Goal: Task Accomplishment & Management: Manage account settings

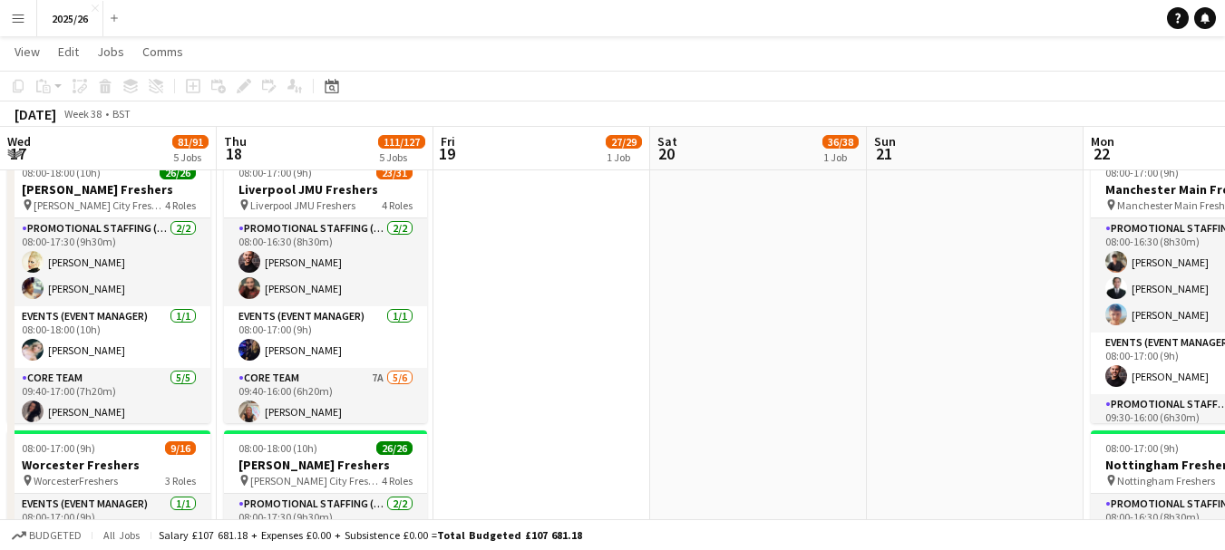
drag, startPoint x: 733, startPoint y: 218, endPoint x: 791, endPoint y: 222, distance: 57.3
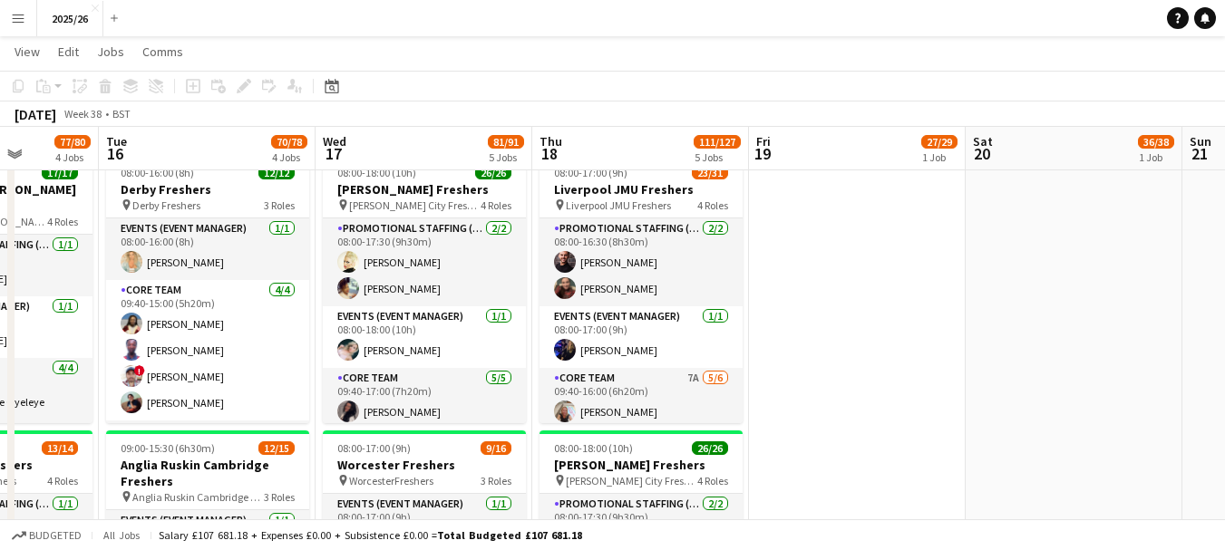
scroll to position [0, 551]
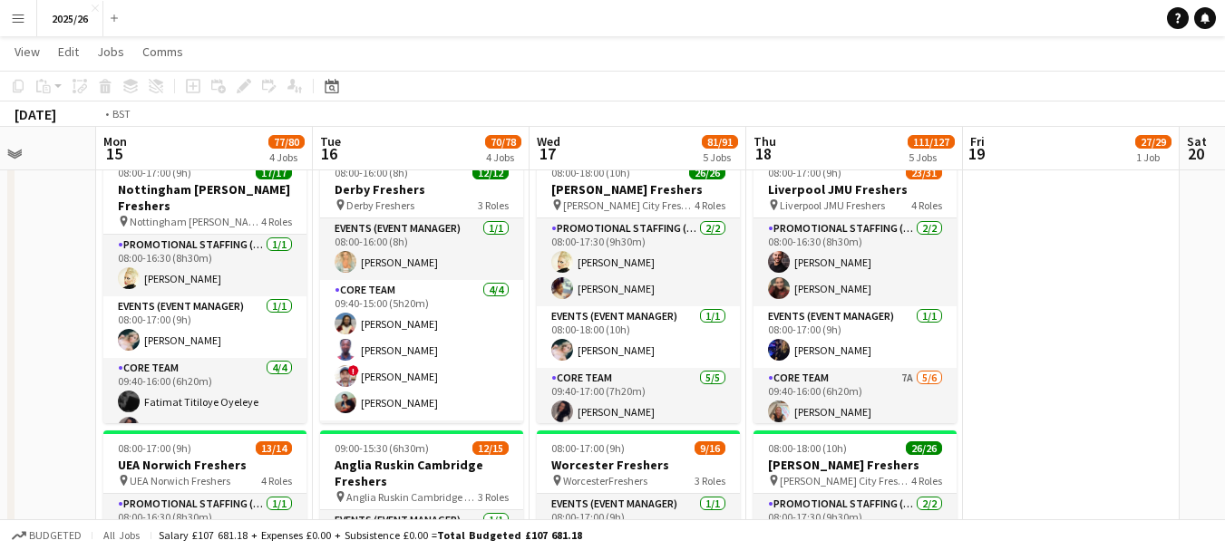
drag, startPoint x: 237, startPoint y: 261, endPoint x: 781, endPoint y: 270, distance: 544.1
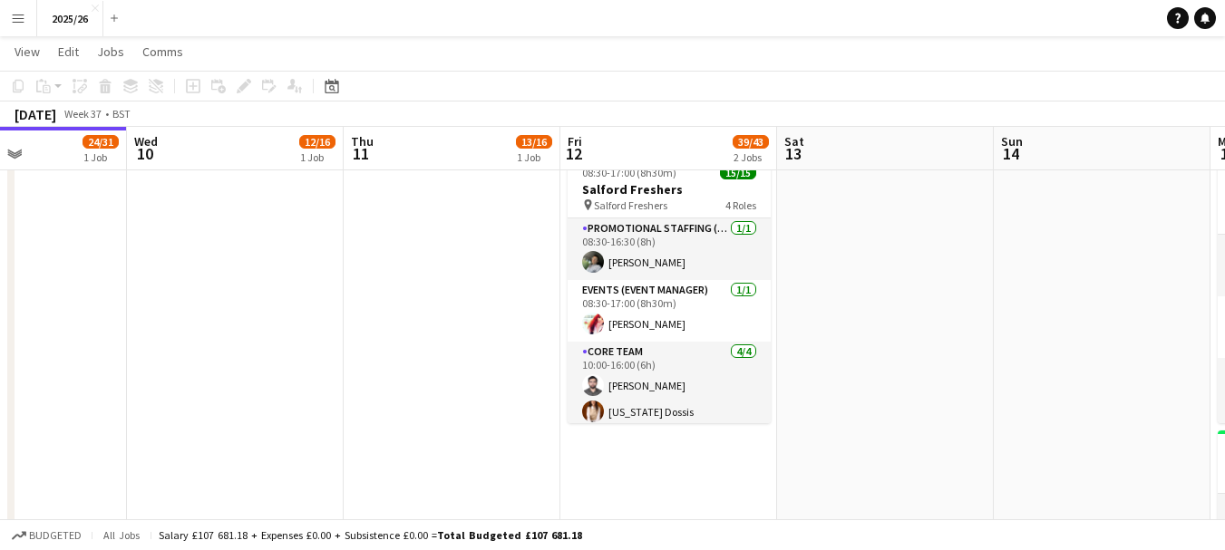
scroll to position [0, 453]
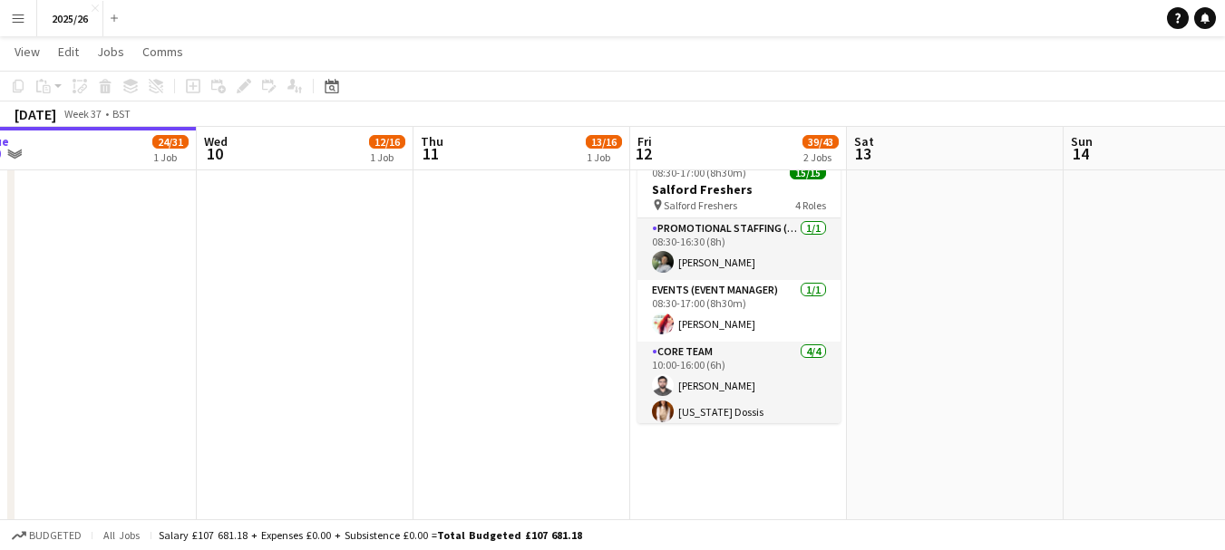
drag, startPoint x: 74, startPoint y: 388, endPoint x: 931, endPoint y: 296, distance: 861.6
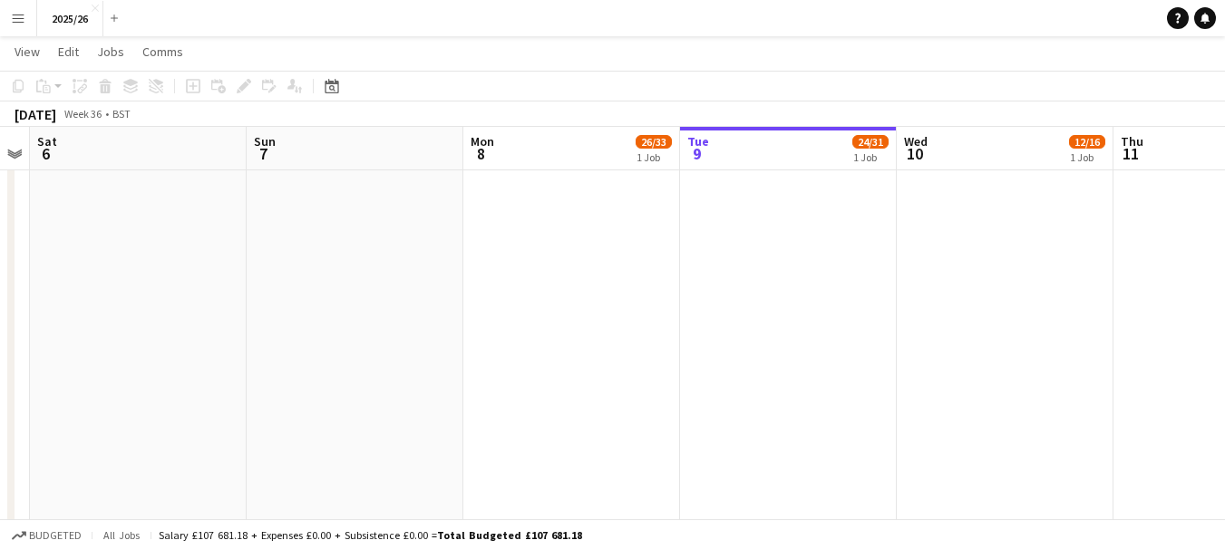
drag, startPoint x: 278, startPoint y: 316, endPoint x: 1075, endPoint y: 241, distance: 800.4
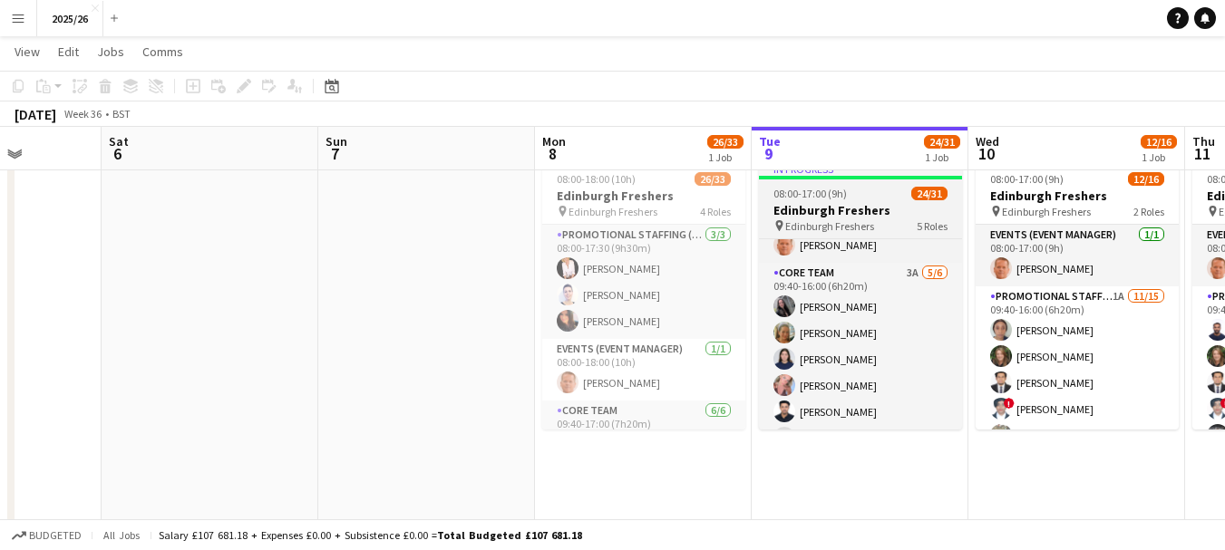
scroll to position [131, 0]
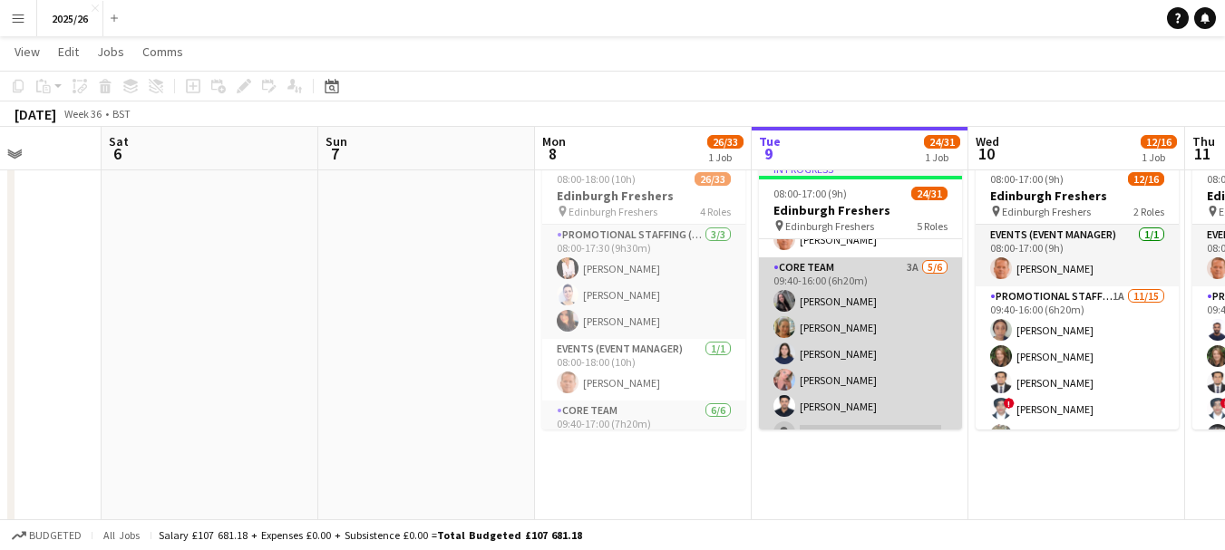
click at [875, 318] on app-card-role "Core Team 3A [DATE] 09:40-16:00 (6h20m) [PERSON_NAME] [PERSON_NAME] [PERSON_NAM…" at bounding box center [860, 353] width 203 height 193
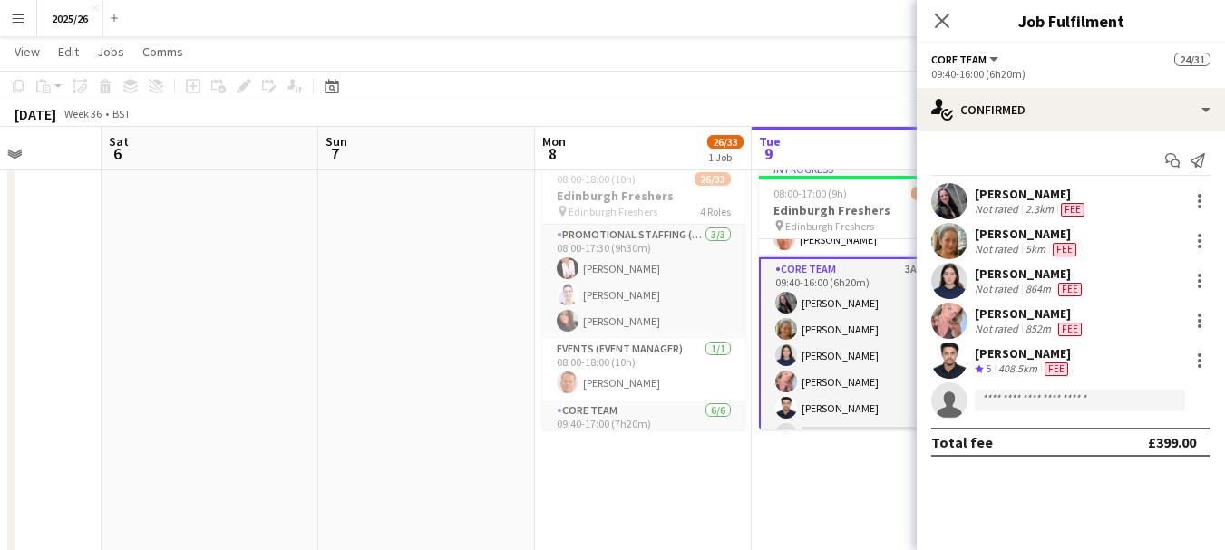
click at [1022, 318] on div "[PERSON_NAME]" at bounding box center [1030, 314] width 111 height 16
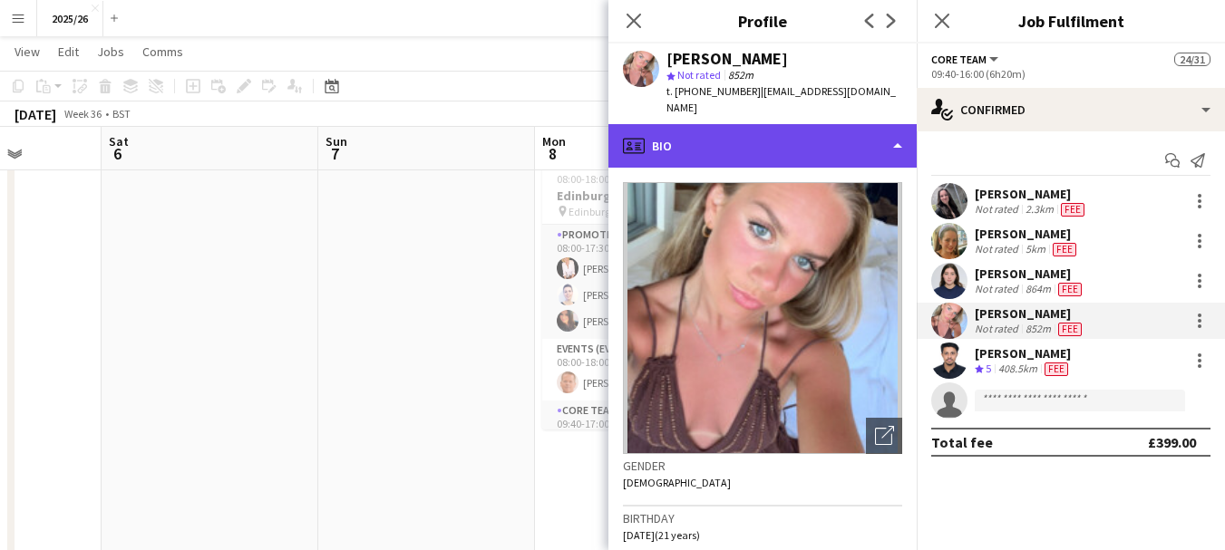
click at [782, 146] on div "profile Bio" at bounding box center [762, 146] width 308 height 44
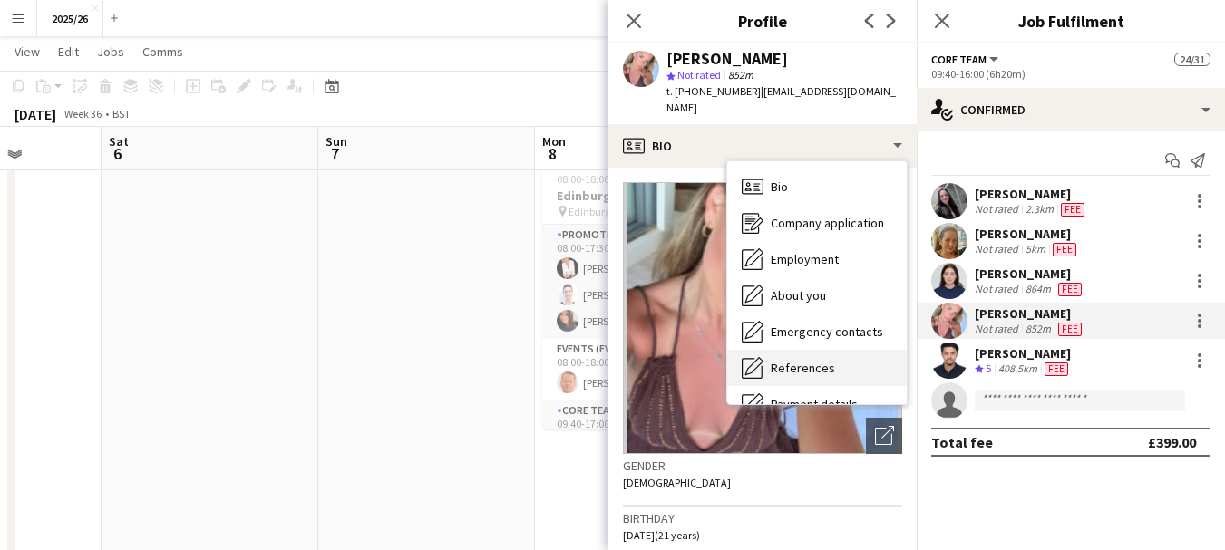
click at [897, 350] on div "References References" at bounding box center [817, 368] width 180 height 36
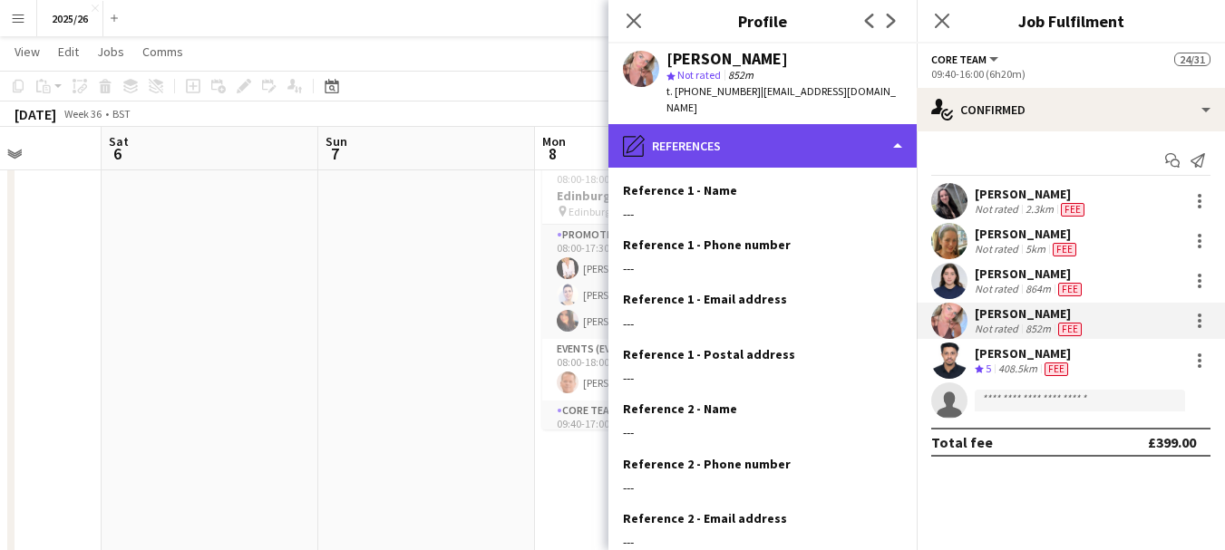
click at [760, 131] on div "pencil4 References" at bounding box center [762, 146] width 308 height 44
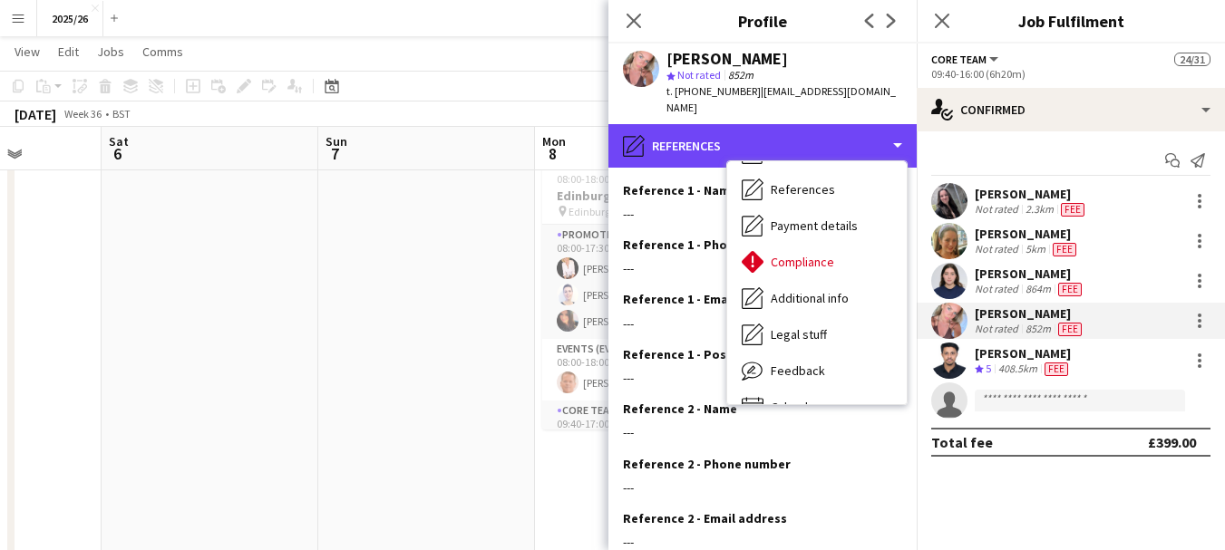
scroll to position [207, 0]
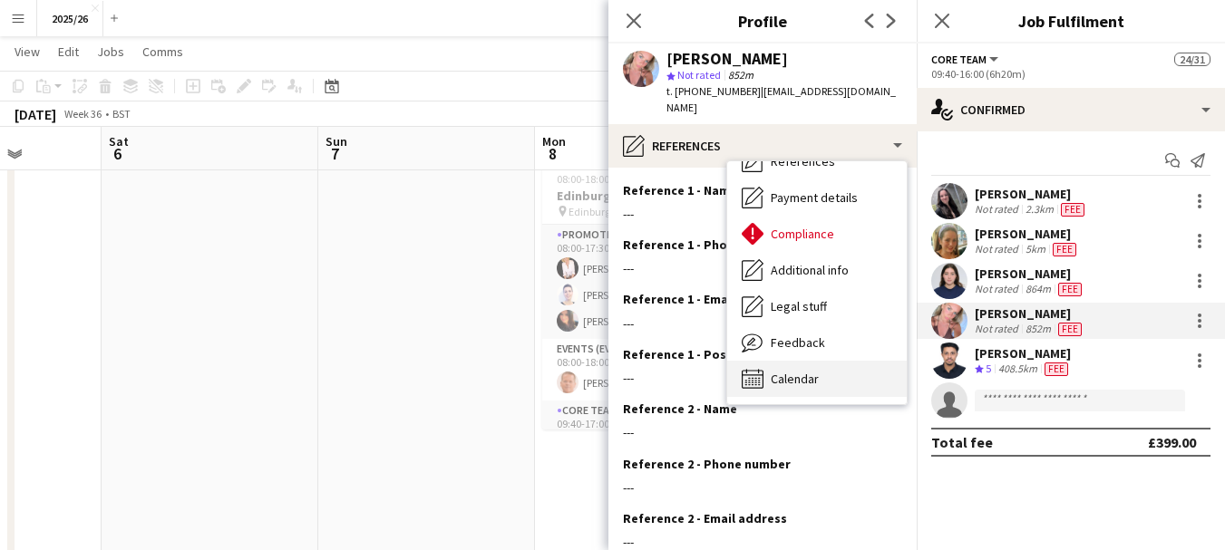
click at [820, 361] on div "Calendar Calendar" at bounding box center [817, 379] width 180 height 36
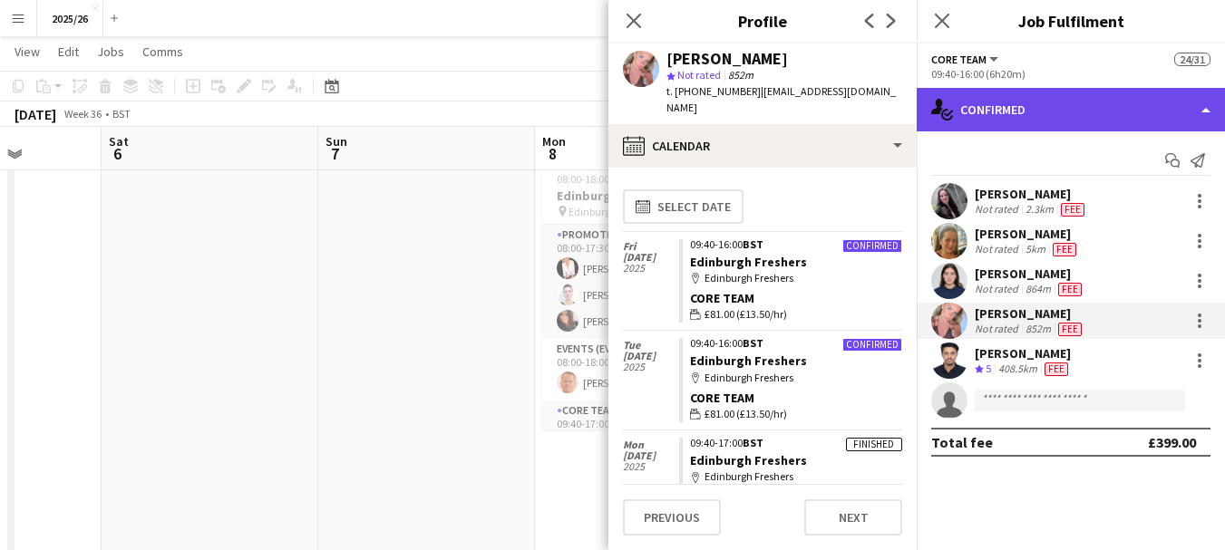
click at [1120, 121] on div "single-neutral-actions-check-2 Confirmed" at bounding box center [1071, 110] width 308 height 44
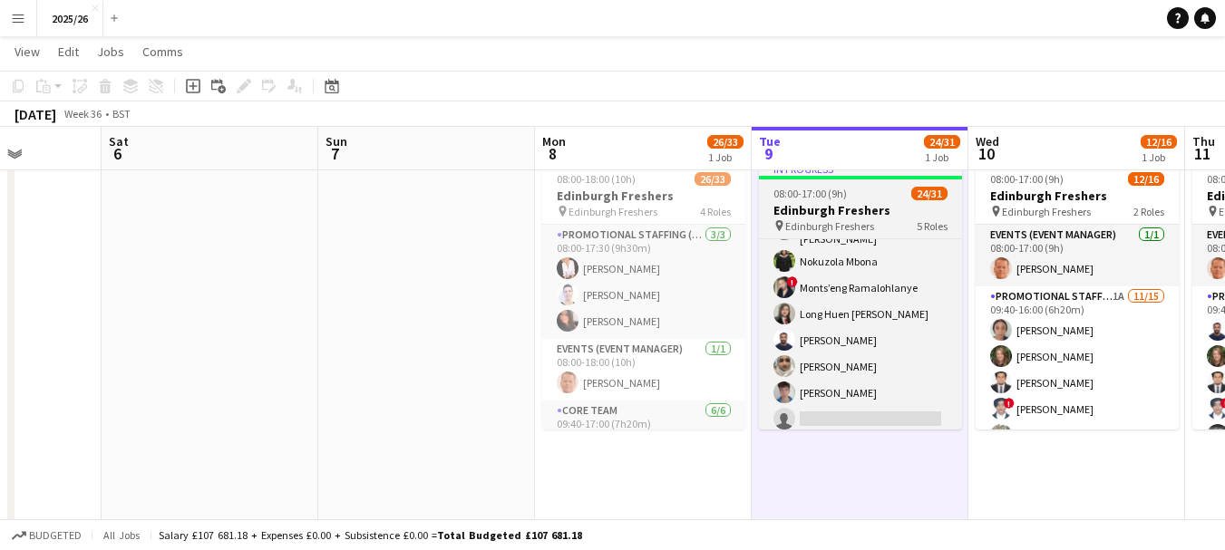
scroll to position [629, 0]
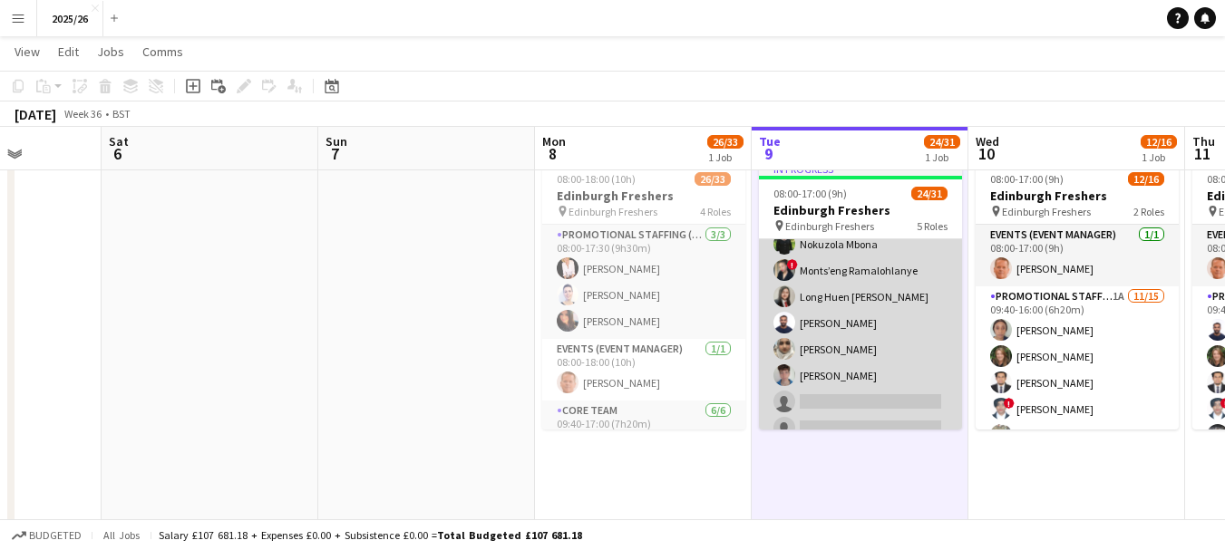
click at [845, 300] on app-card-role "Promotional Staffing (Brand Ambassadors) 1A 15/21 09:40-16:00 (6h20m) GREAT [PE…" at bounding box center [860, 252] width 203 height 598
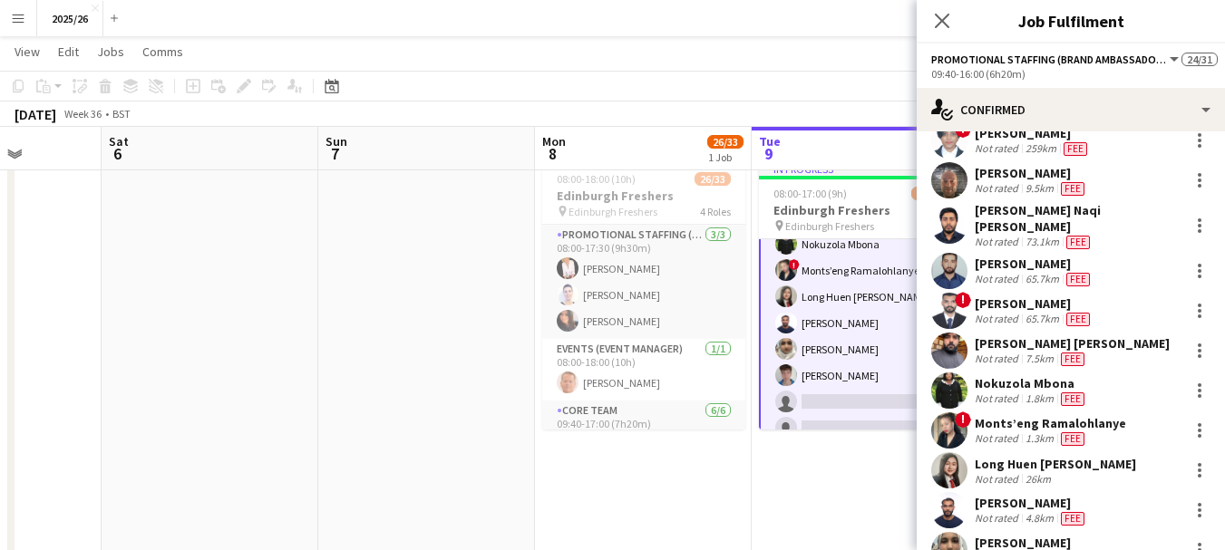
scroll to position [372, 0]
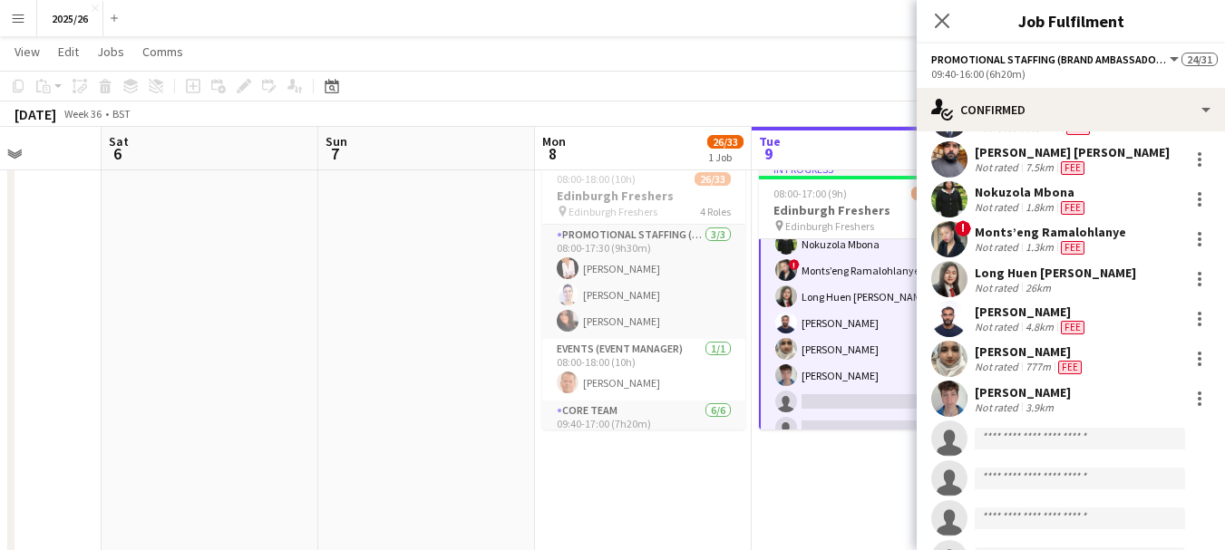
click at [1003, 361] on div "Not rated" at bounding box center [998, 367] width 47 height 15
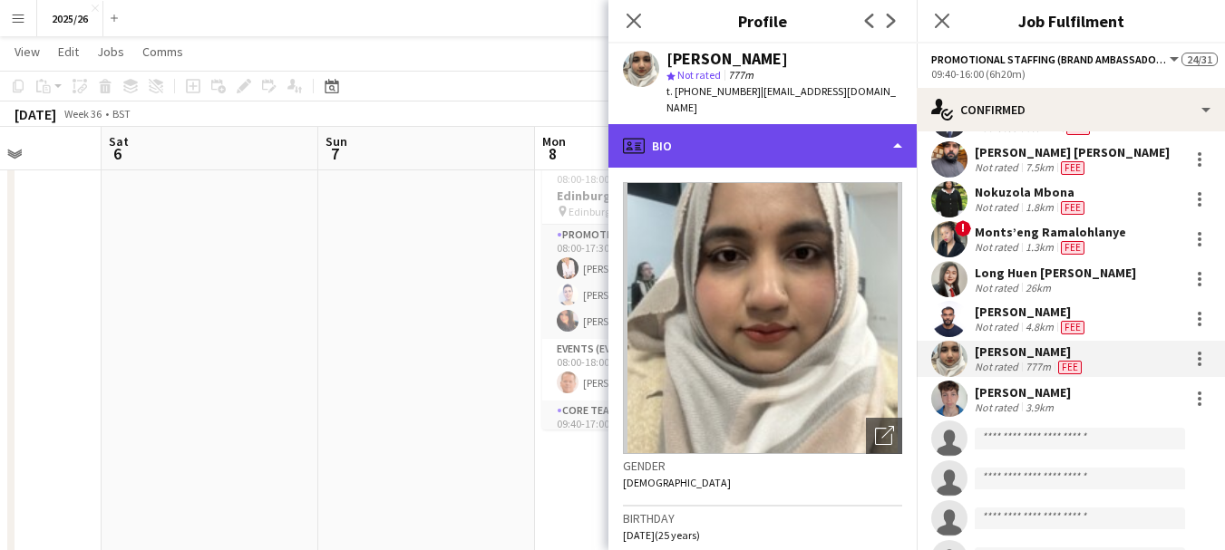
click at [814, 144] on div "profile Bio" at bounding box center [762, 146] width 308 height 44
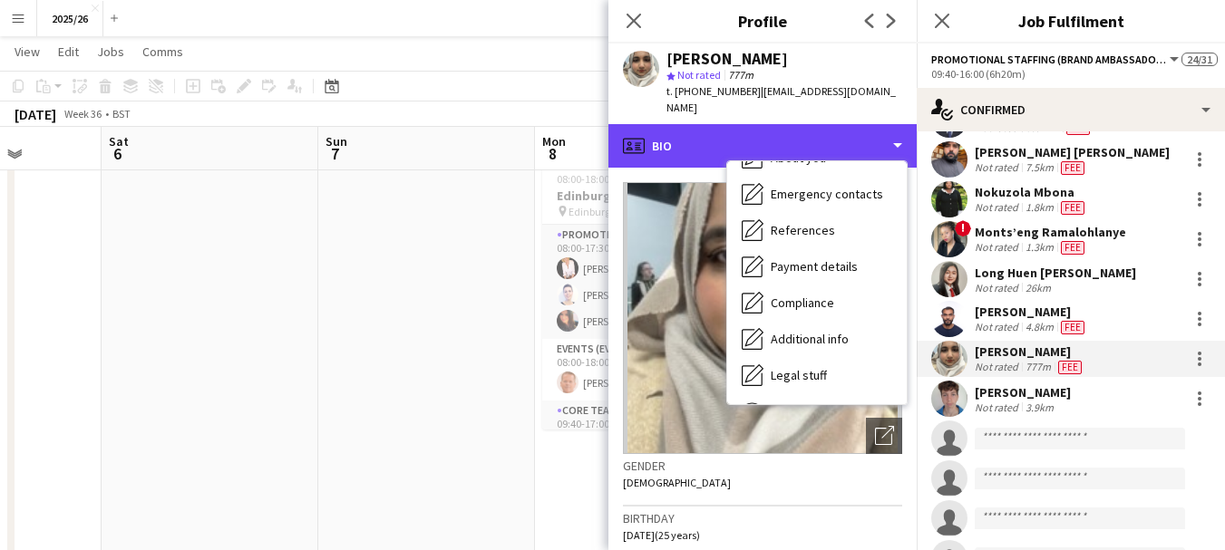
scroll to position [207, 0]
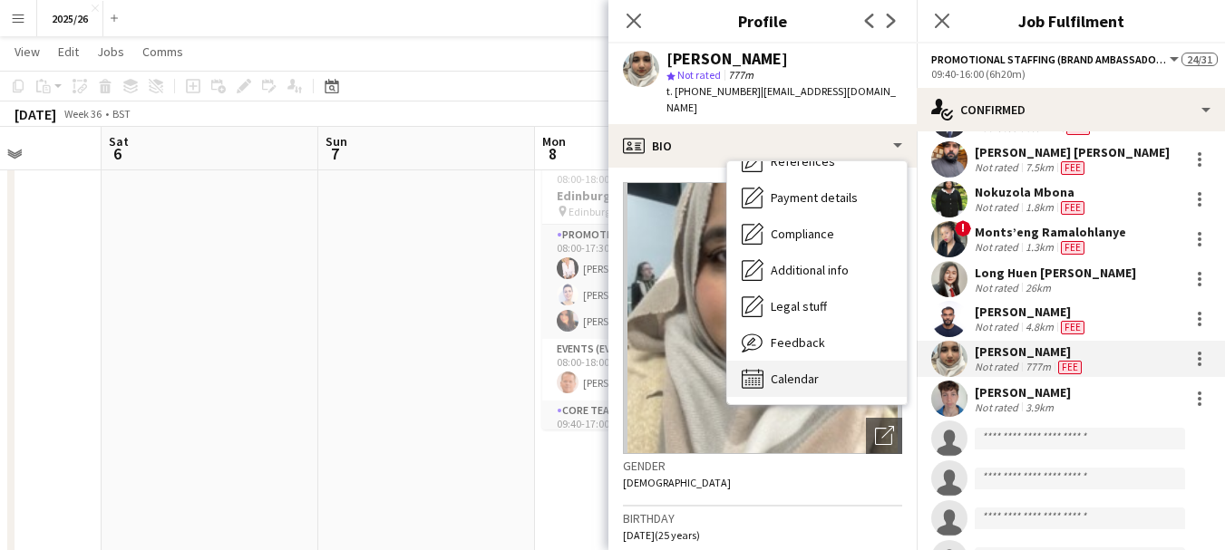
click at [823, 361] on div "Calendar Calendar" at bounding box center [817, 379] width 180 height 36
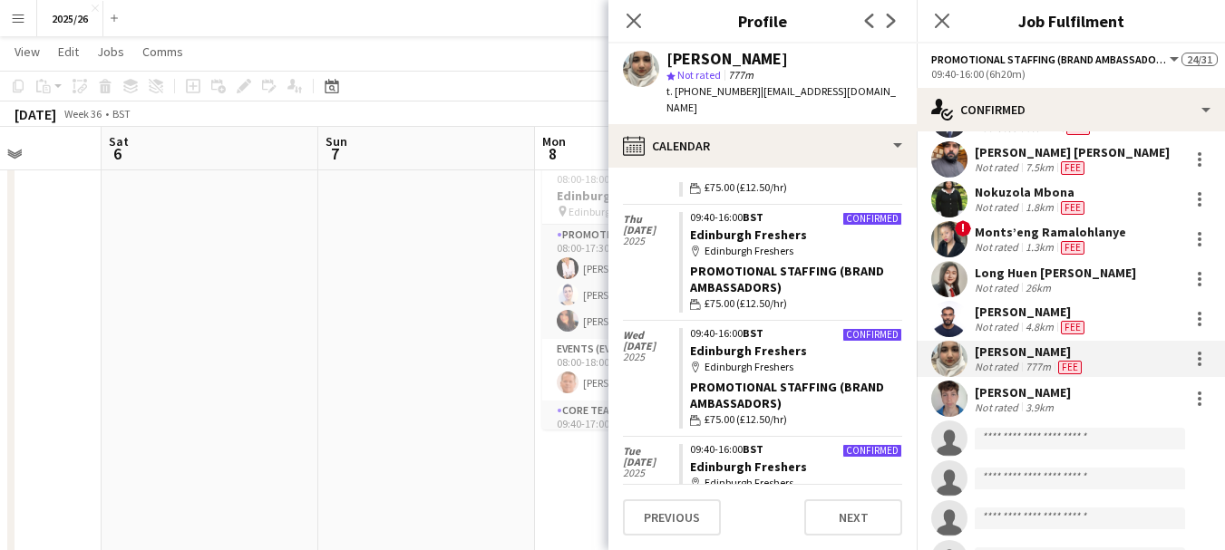
scroll to position [194, 0]
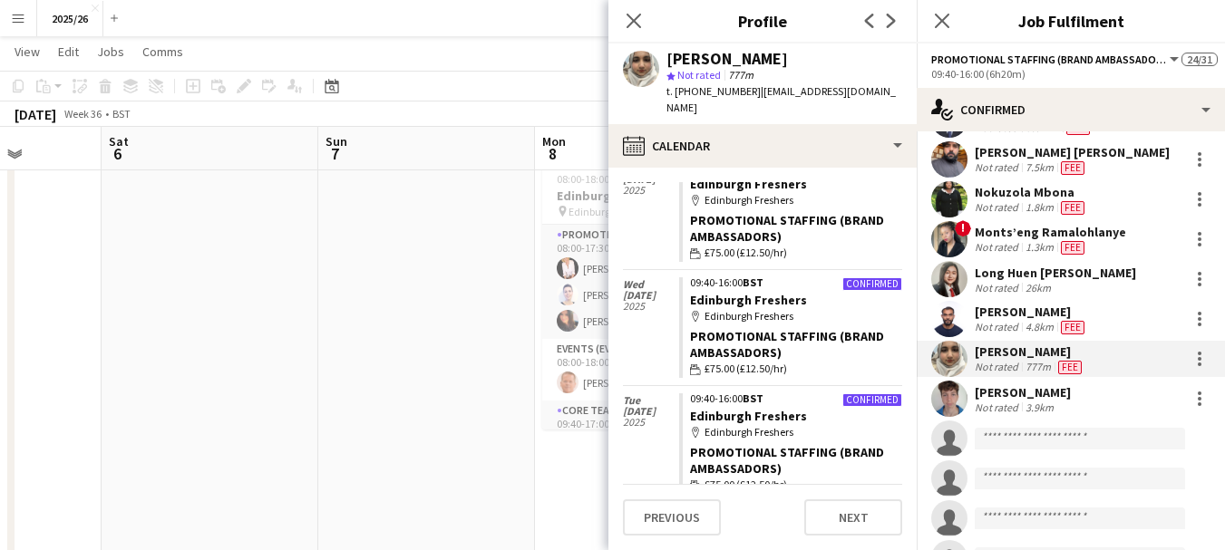
click at [992, 325] on div "[PERSON_NAME] Not rated 4.8km Fee" at bounding box center [1071, 319] width 308 height 36
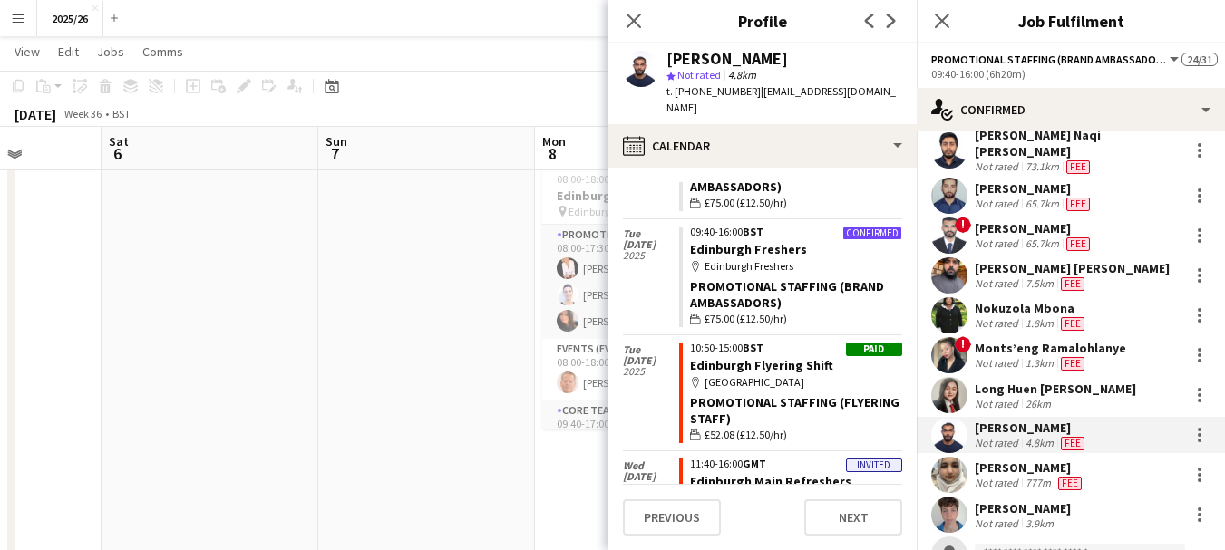
scroll to position [231, 0]
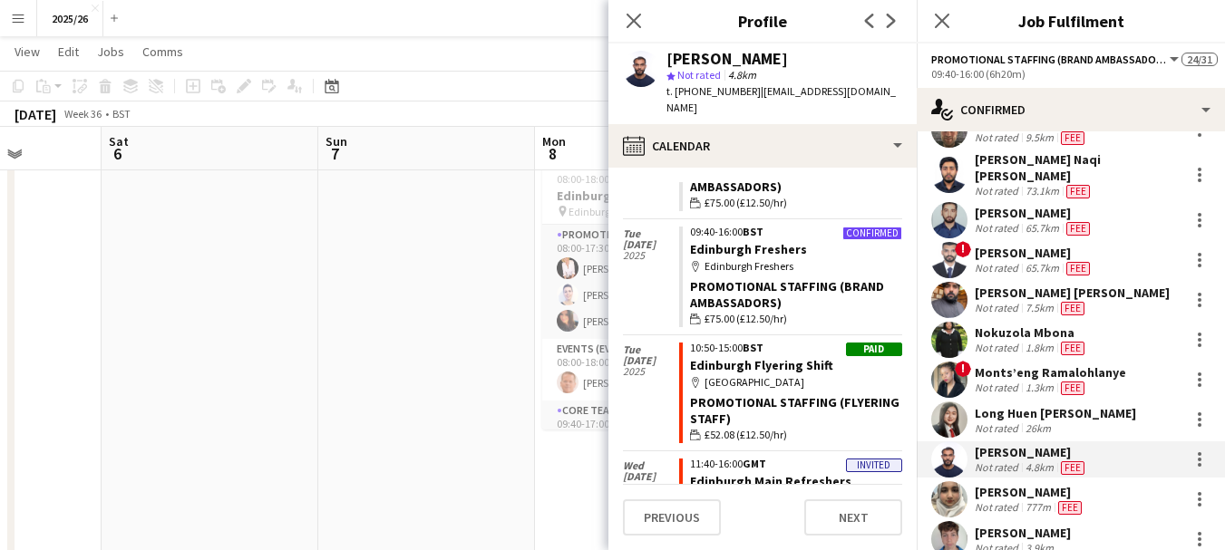
click at [1097, 305] on div "[PERSON_NAME] [PERSON_NAME] Not rated 7.5km Fee" at bounding box center [1071, 300] width 308 height 36
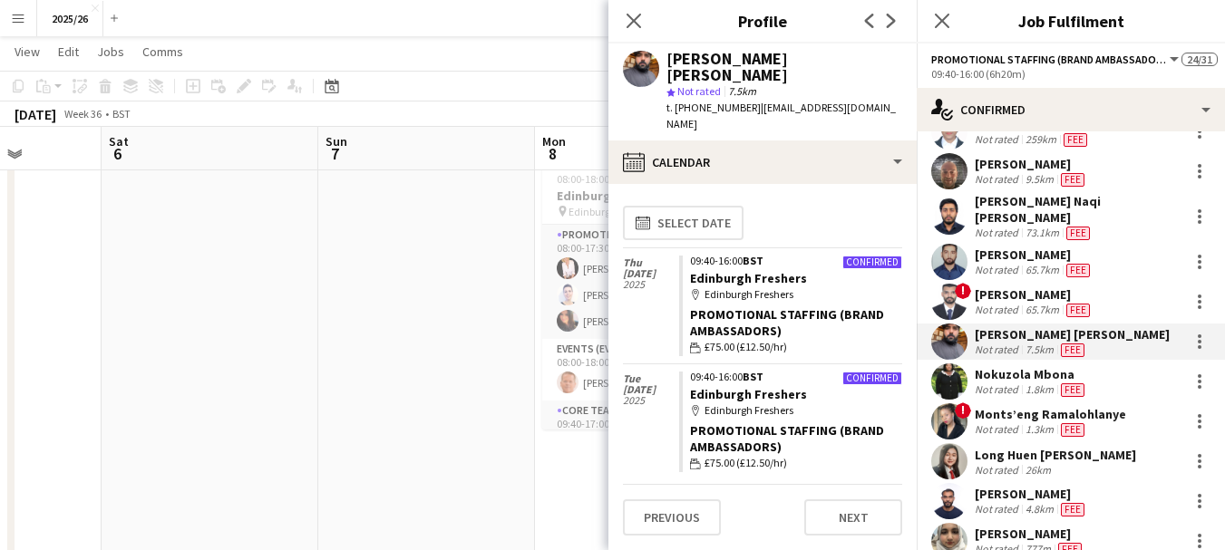
scroll to position [187, 0]
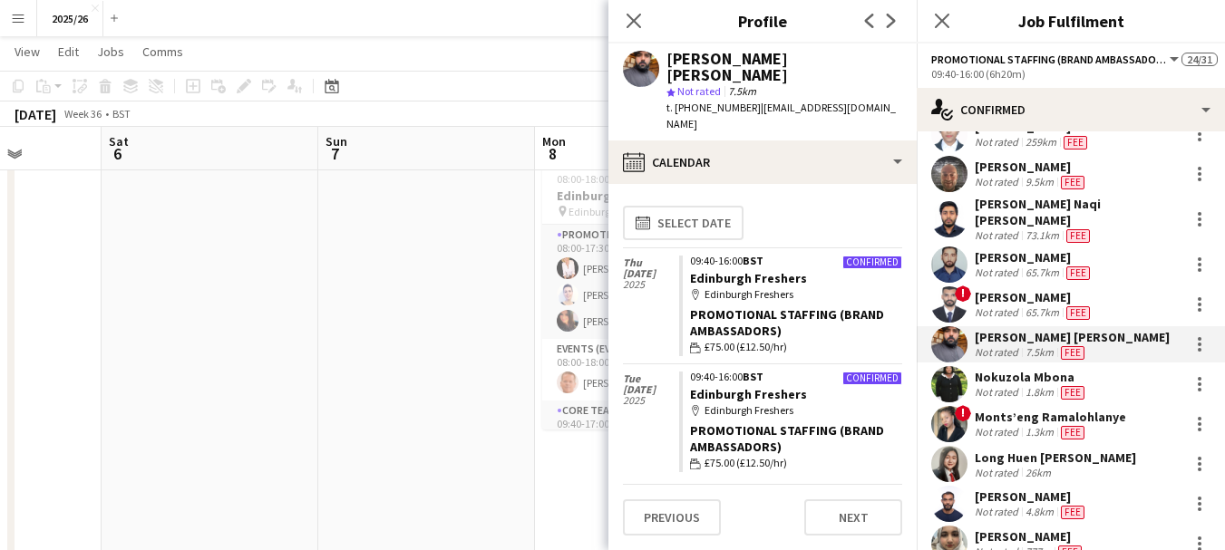
click at [1034, 306] on div "65.7km" at bounding box center [1042, 313] width 41 height 15
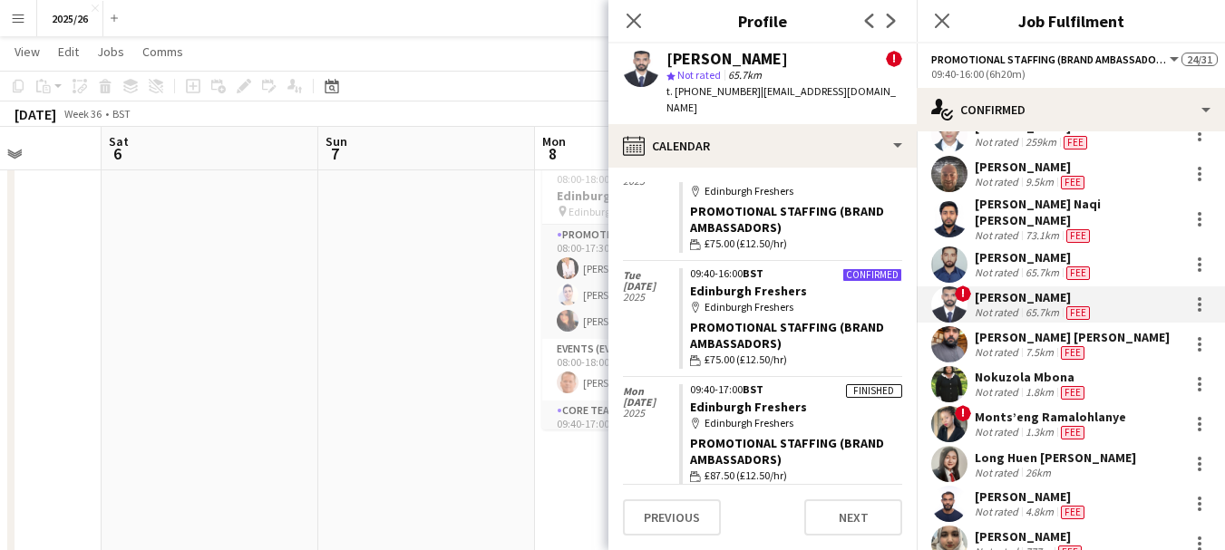
scroll to position [95, 0]
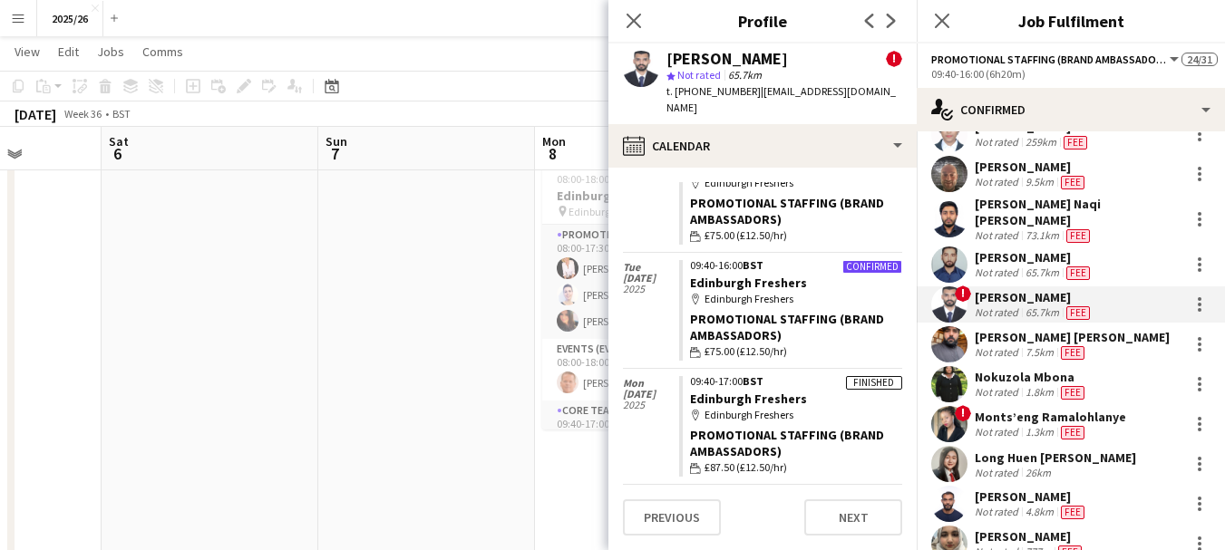
click at [1019, 266] on div "Not rated" at bounding box center [998, 273] width 47 height 15
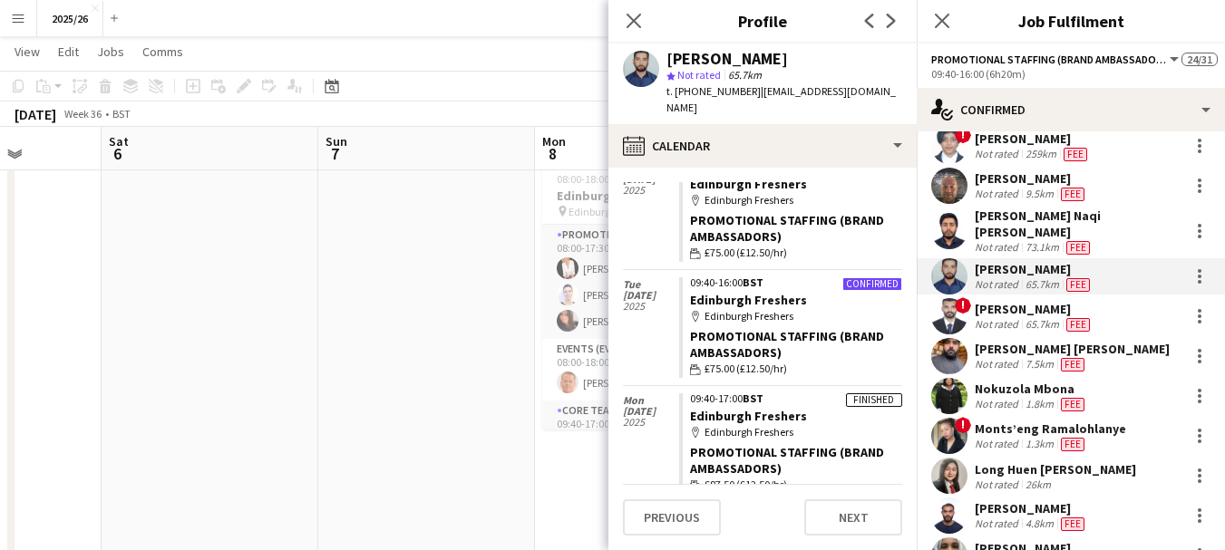
scroll to position [166, 0]
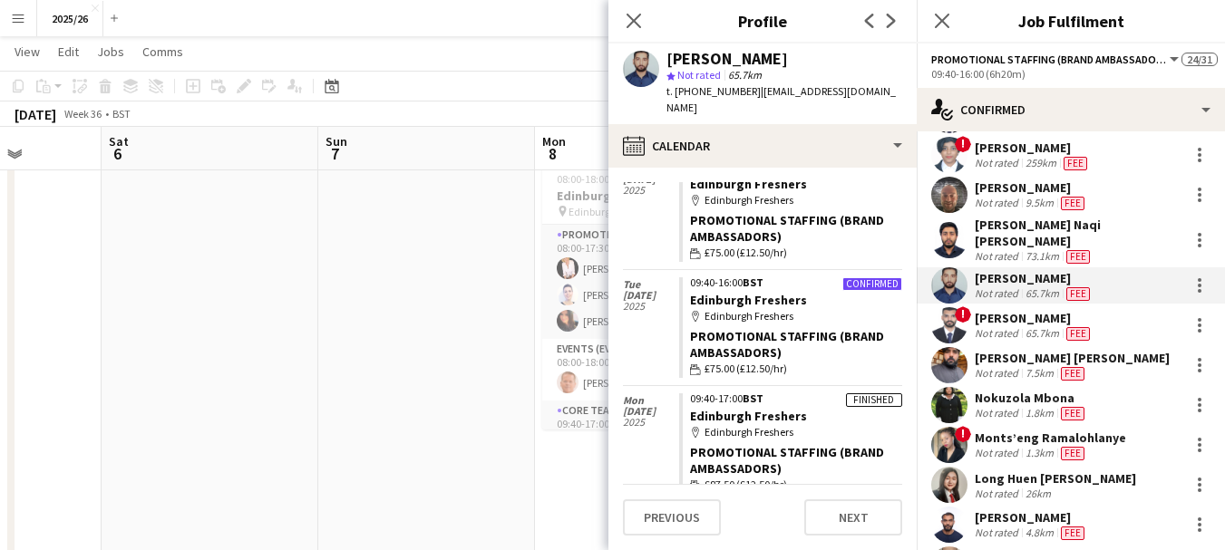
click at [1061, 255] on div "GREAT [PERSON_NAME] Not rated 66.6km Fee [PERSON_NAME] Not rated 2km Fee [PERSO…" at bounding box center [1071, 439] width 308 height 845
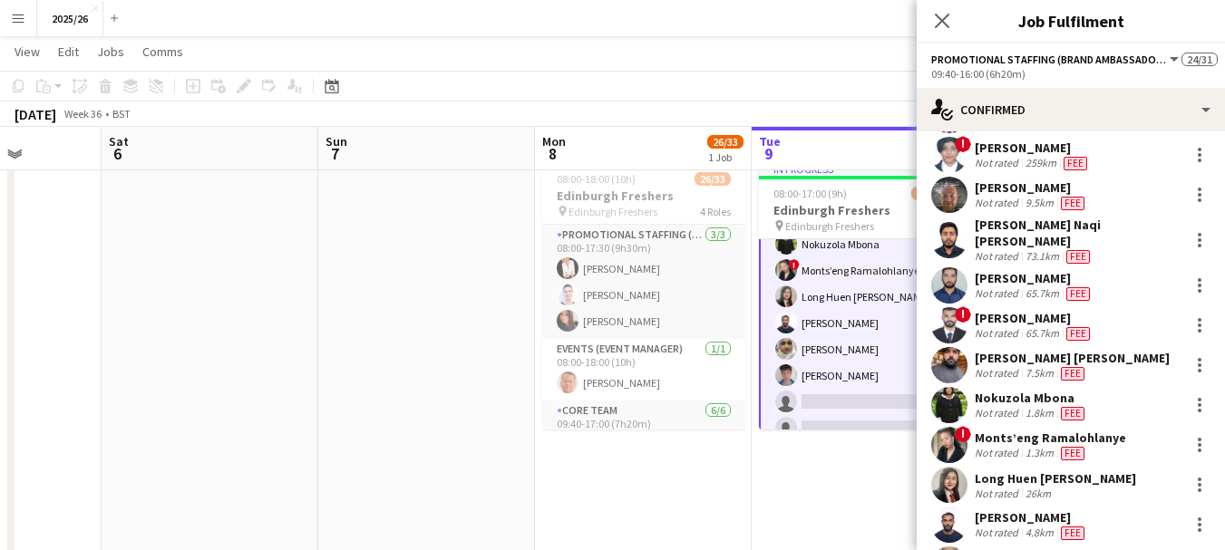
click at [1021, 230] on div "[PERSON_NAME] Naqi [PERSON_NAME]" at bounding box center [1078, 233] width 207 height 33
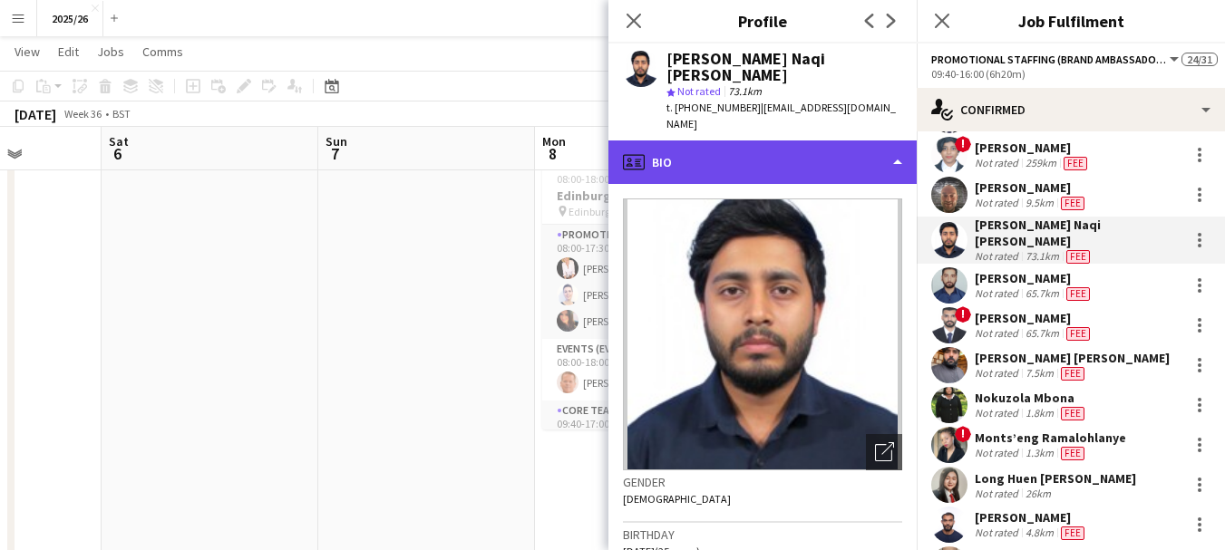
click at [850, 141] on div "profile Bio" at bounding box center [762, 163] width 308 height 44
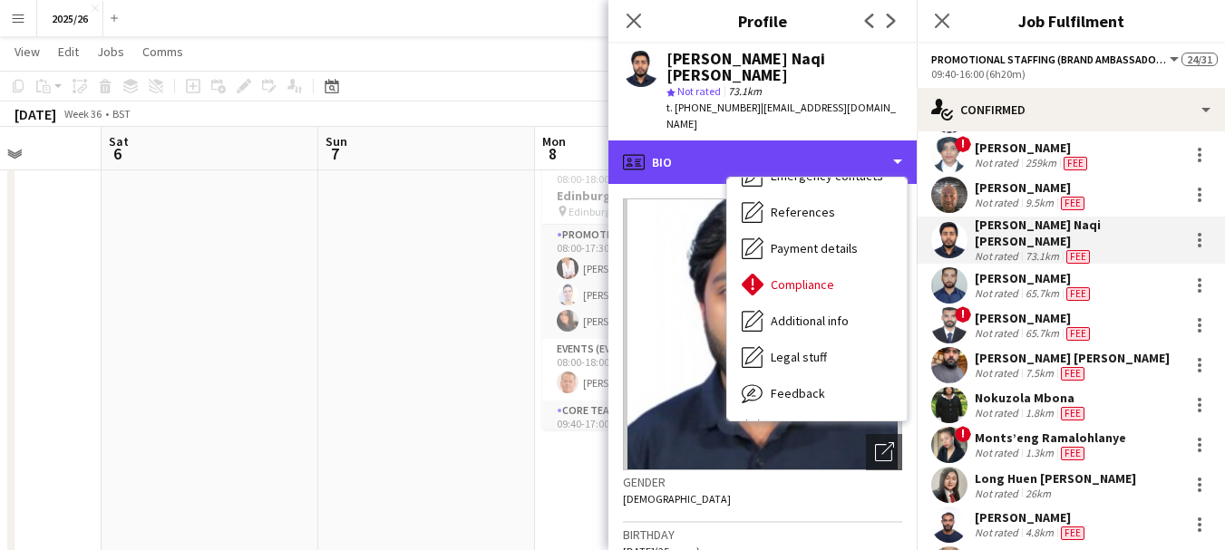
scroll to position [207, 0]
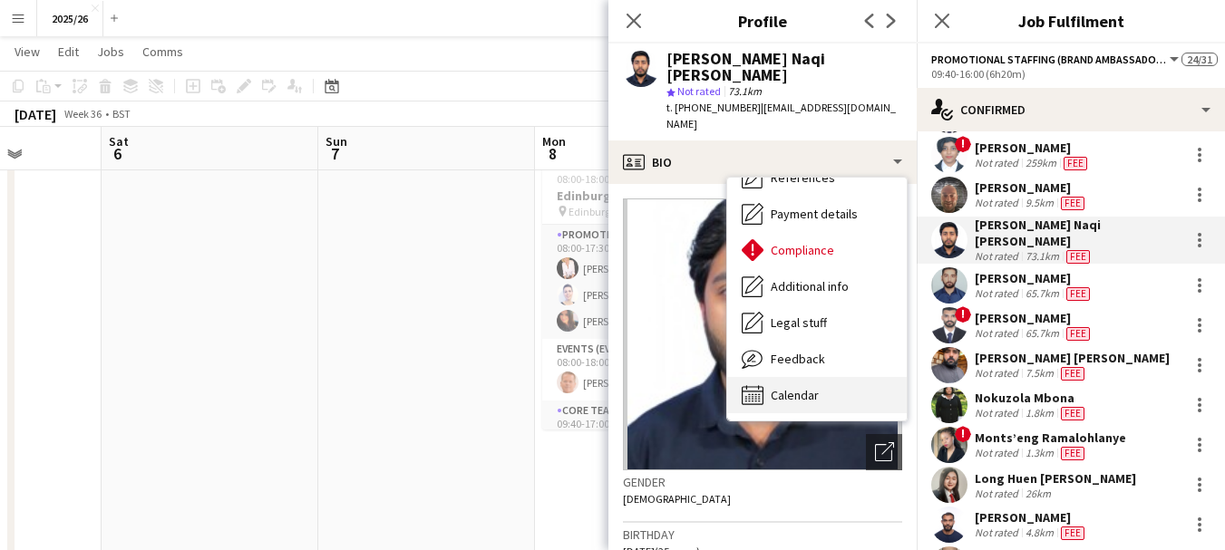
click at [871, 377] on div "Calendar Calendar" at bounding box center [817, 395] width 180 height 36
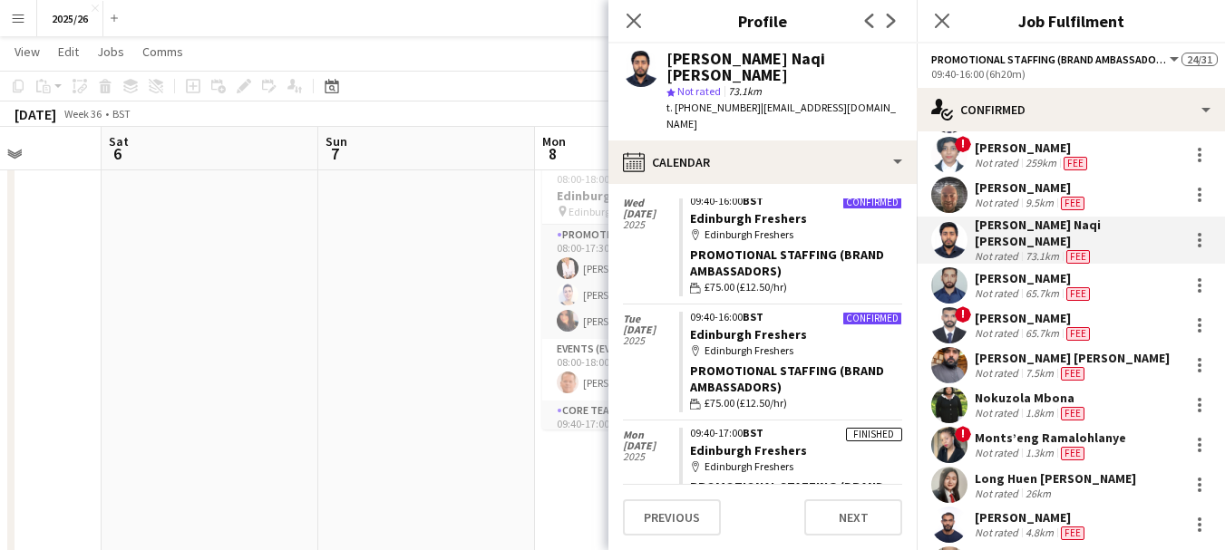
scroll to position [81, 0]
